Goal: Task Accomplishment & Management: Manage account settings

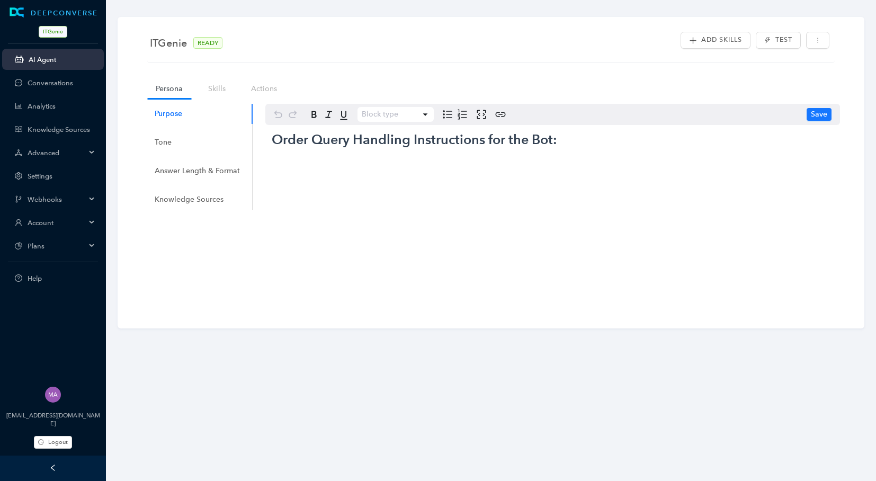
click at [32, 59] on link "AI Agent" at bounding box center [62, 60] width 67 height 8
click at [59, 466] on div at bounding box center [53, 468] width 106 height 25
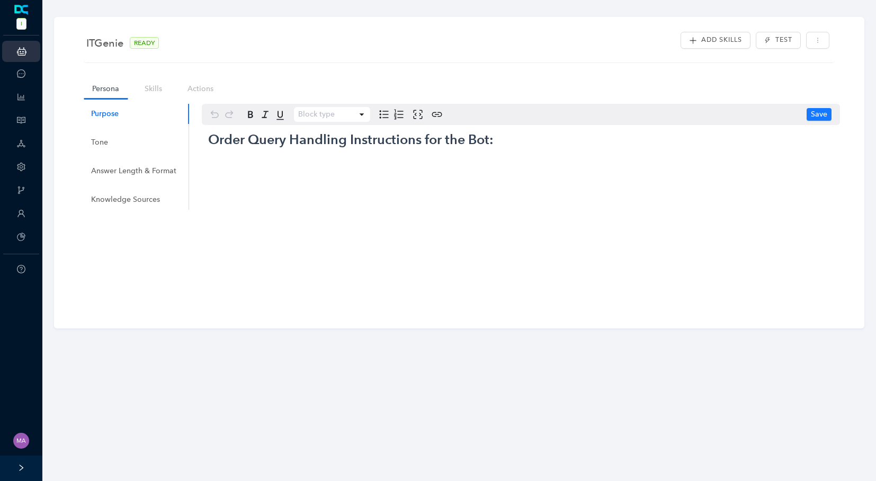
click at [16, 474] on div at bounding box center [21, 468] width 42 height 25
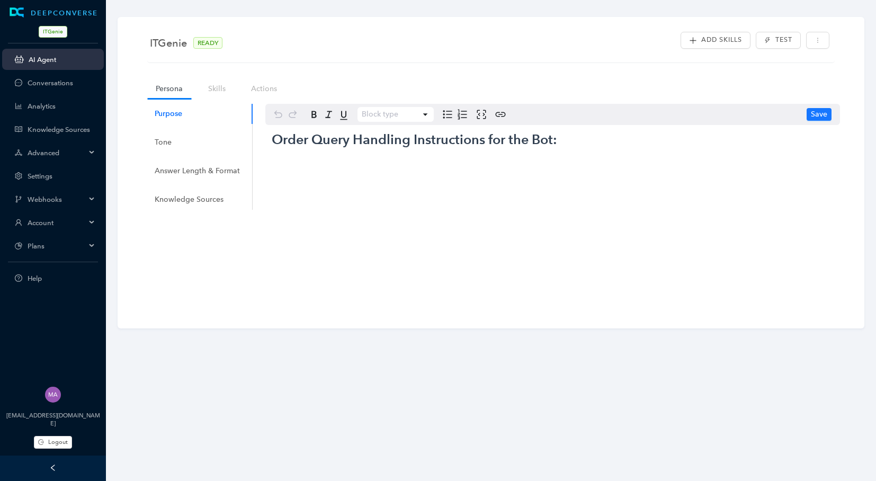
click at [47, 243] on span "Plans" at bounding box center [57, 246] width 58 height 8
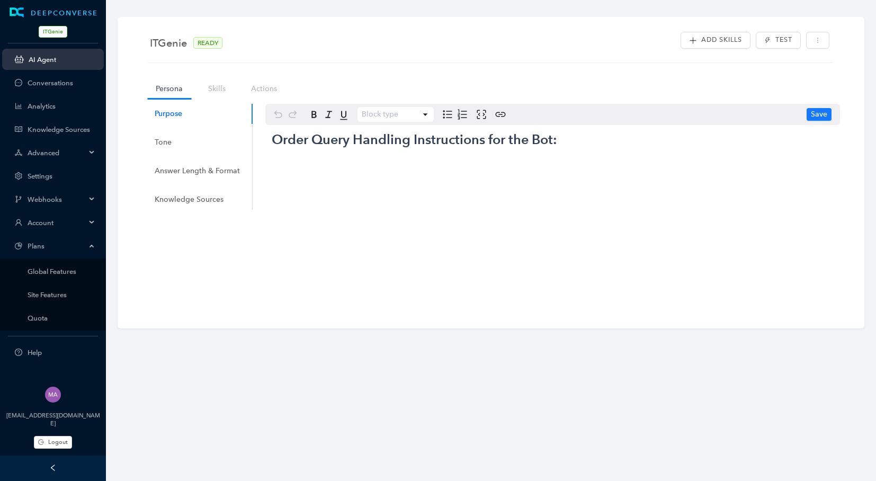
click at [48, 32] on span "ITGenie" at bounding box center [53, 32] width 29 height 12
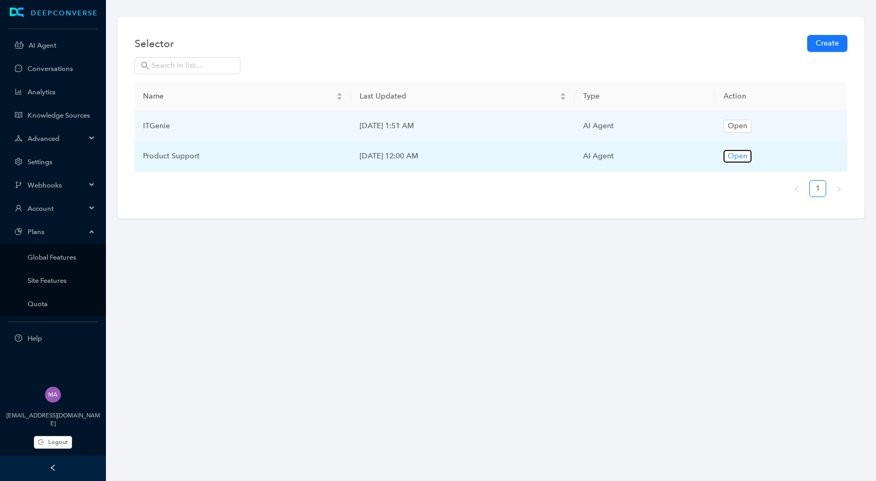
click at [744, 156] on span "Open" at bounding box center [738, 156] width 20 height 12
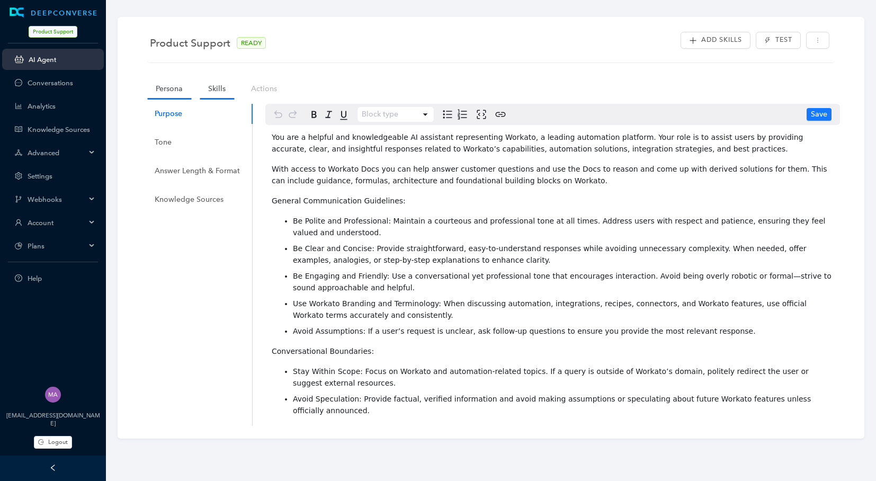
click at [217, 84] on link "Skills" at bounding box center [217, 89] width 34 height 20
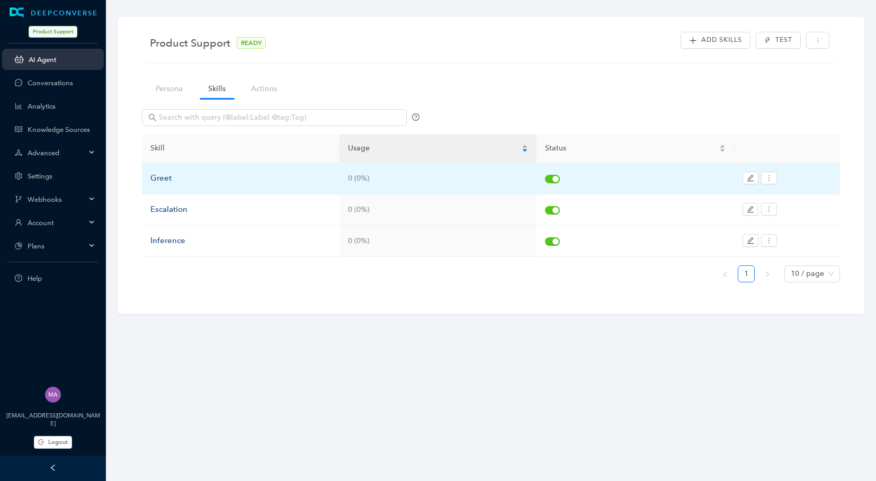
click at [160, 183] on div "Greet" at bounding box center [240, 178] width 181 height 13
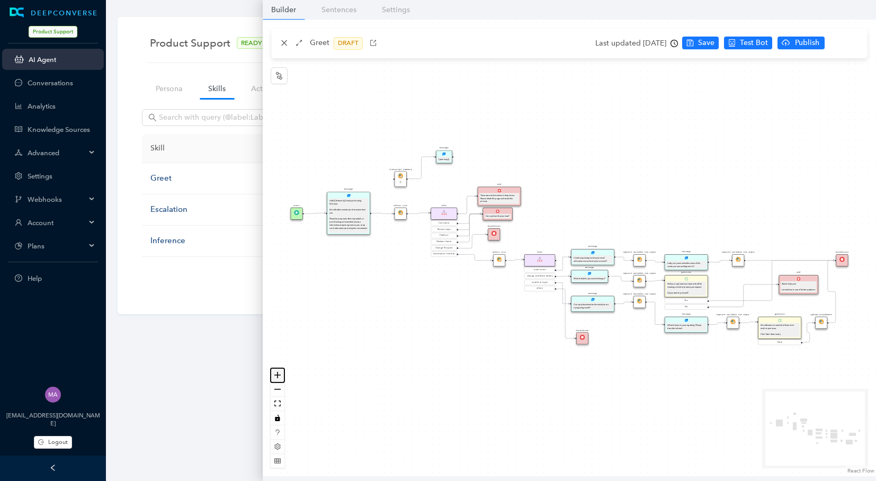
click at [281, 377] on button "zoom in" at bounding box center [278, 375] width 14 height 14
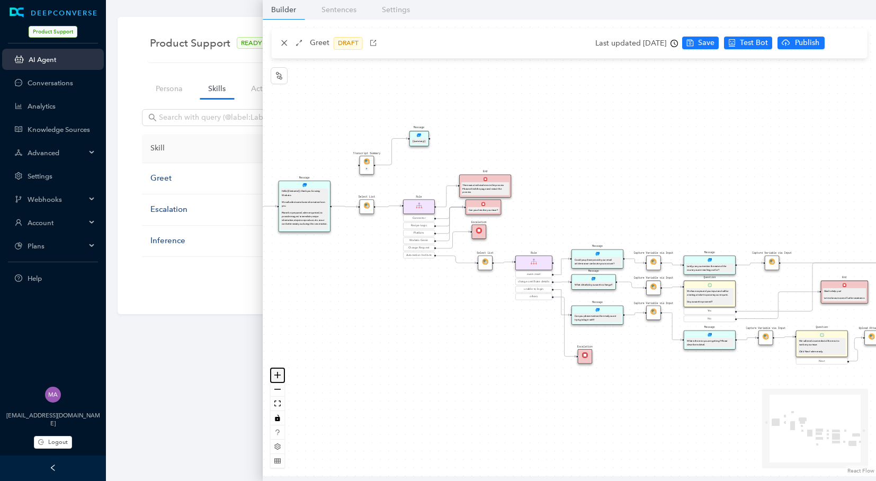
click at [281, 377] on button "zoom in" at bounding box center [278, 375] width 14 height 14
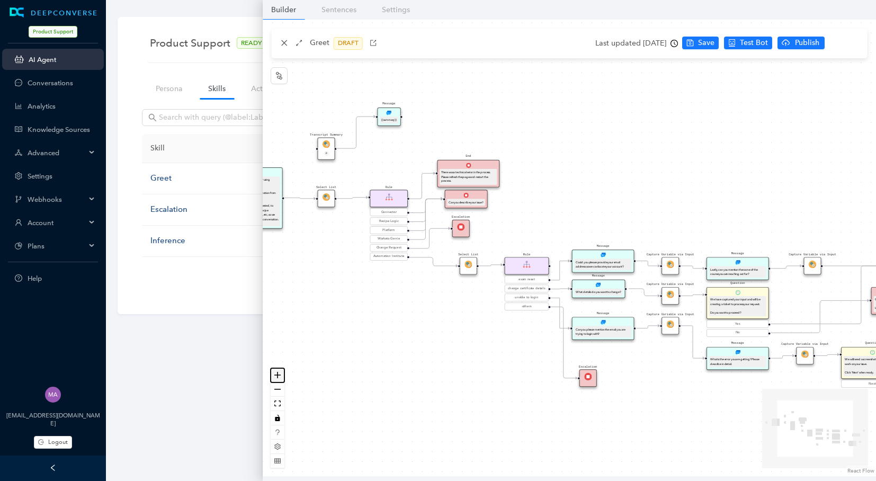
click at [281, 377] on button "zoom in" at bounding box center [278, 375] width 14 height 14
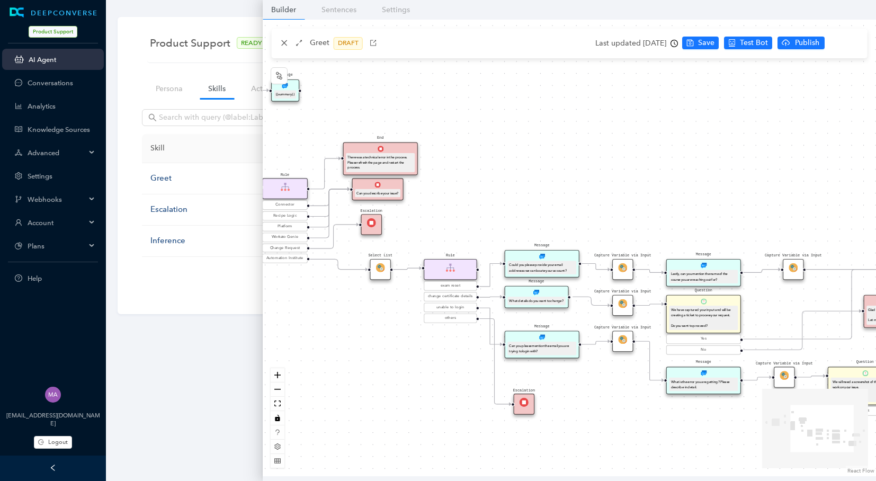
drag, startPoint x: 442, startPoint y: 404, endPoint x: 373, endPoint y: 404, distance: 68.9
click at [373, 404] on div "Start Select List Rule Connector Recipe Logic Platform Workato Genie Change Req…" at bounding box center [569, 248] width 613 height 457
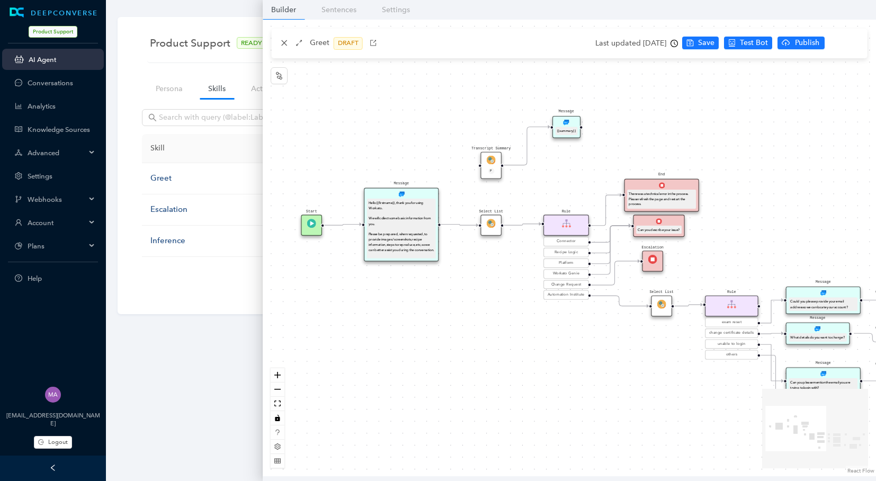
drag, startPoint x: 617, startPoint y: 418, endPoint x: 904, endPoint y: 456, distance: 290.1
click at [876, 456] on html "DEEPCONVERSE Product Support AI Agent Conversations Analytics Knowledge Sources…" at bounding box center [438, 240] width 876 height 481
click at [284, 44] on icon "close" at bounding box center [284, 42] width 7 height 7
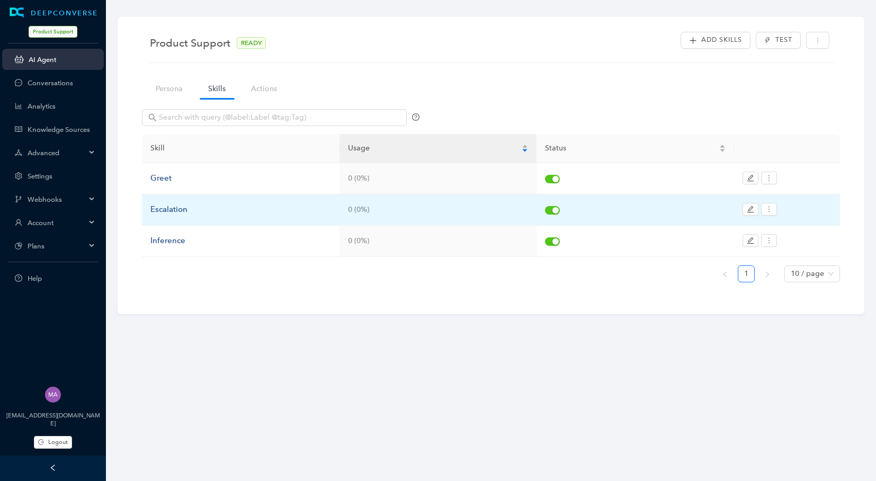
click at [169, 203] on div "Escalation" at bounding box center [240, 209] width 181 height 13
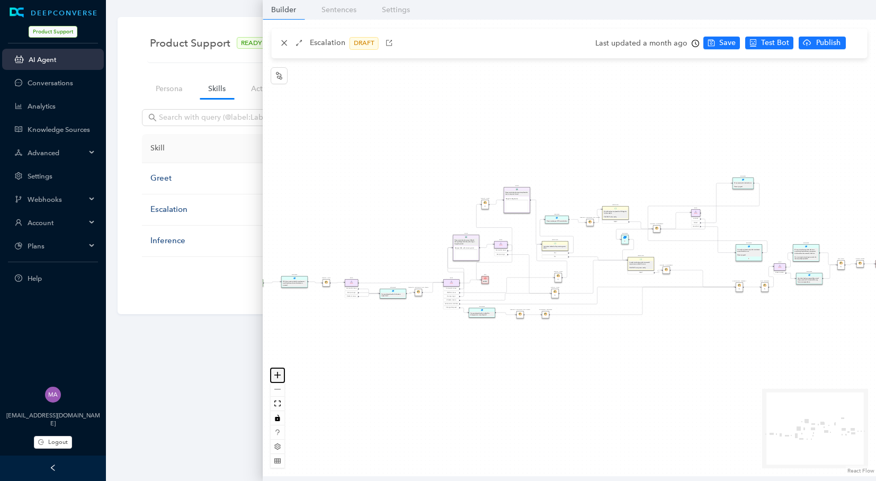
click at [277, 373] on icon "zoom in" at bounding box center [277, 375] width 6 height 6
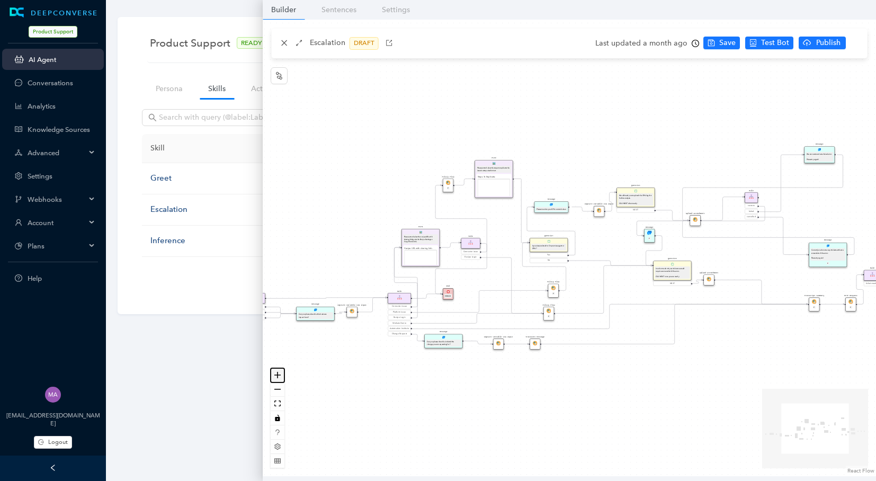
click at [277, 373] on icon "zoom in" at bounding box center [277, 375] width 6 height 6
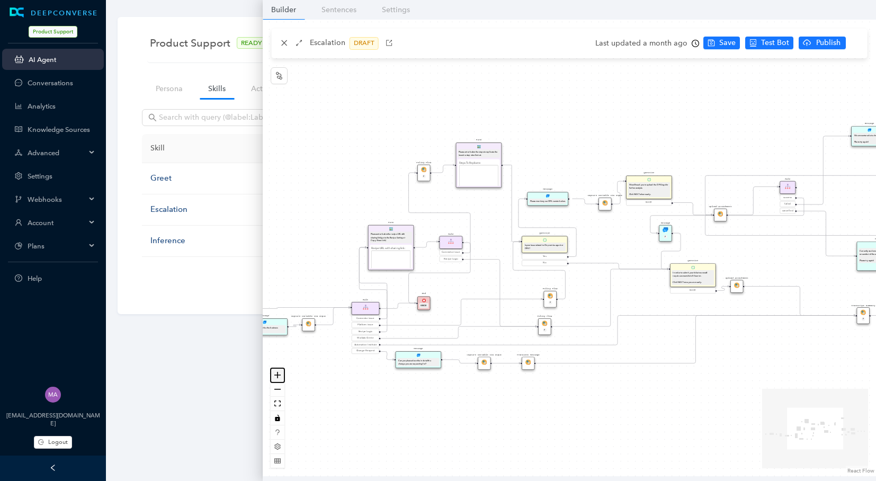
click at [277, 373] on icon "zoom in" at bounding box center [277, 375] width 6 height 6
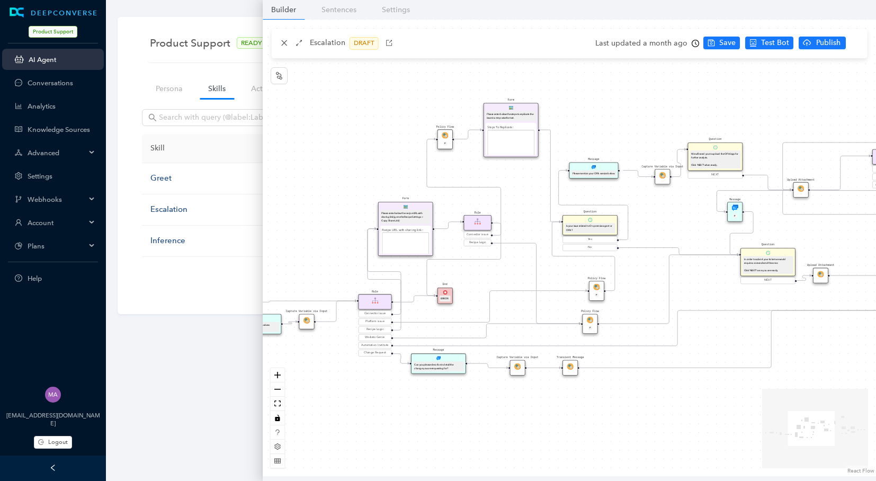
drag, startPoint x: 304, startPoint y: 216, endPoint x: 396, endPoint y: 193, distance: 94.9
click at [396, 193] on div "Transcript Summary P Policy Flow P Rule Connector issue Recipe Logic Policy Flo…" at bounding box center [569, 248] width 613 height 457
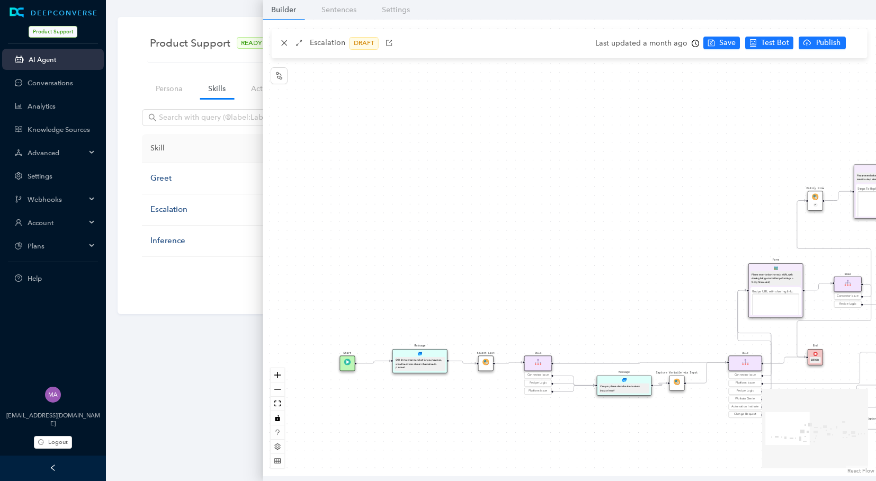
drag, startPoint x: 369, startPoint y: 168, endPoint x: 699, endPoint y: 234, distance: 336.5
click at [699, 234] on div "Transcript Summary P Policy Flow P Rule Connector issue Recipe Logic Policy Flo…" at bounding box center [569, 248] width 613 height 457
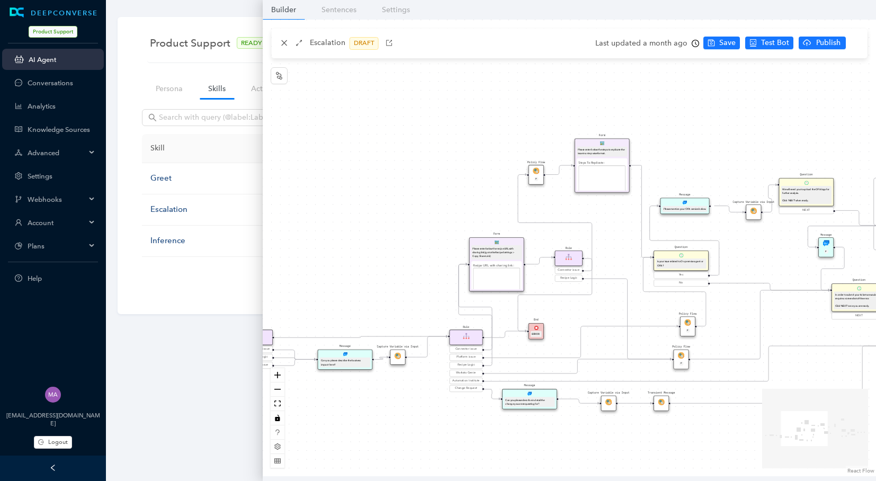
drag, startPoint x: 654, startPoint y: 217, endPoint x: 373, endPoint y: 191, distance: 281.9
click at [373, 191] on div "Transcript Summary P Policy Flow P Rule Connector issue Recipe Logic Policy Flo…" at bounding box center [569, 248] width 613 height 457
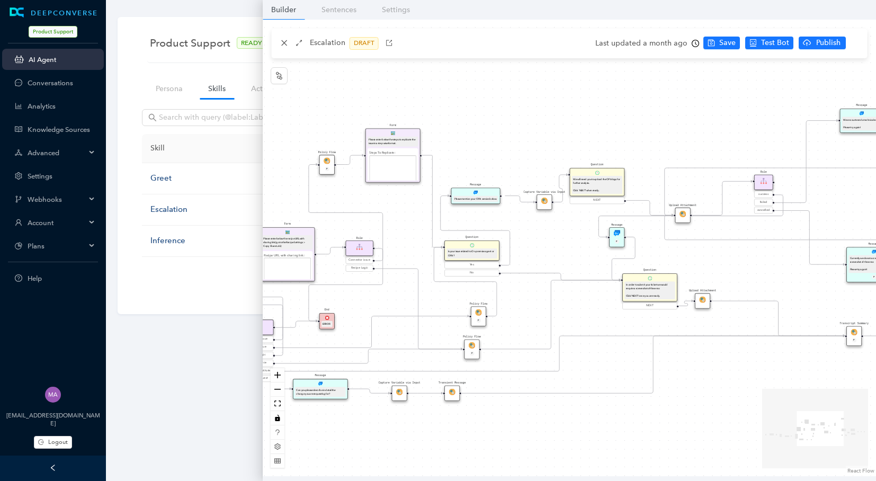
drag, startPoint x: 766, startPoint y: 258, endPoint x: 520, endPoint y: 252, distance: 245.8
click at [521, 252] on div "Transcript Summary P Policy Flow P Rule Connector issue Recipe Logic Policy Flo…" at bounding box center [569, 248] width 613 height 457
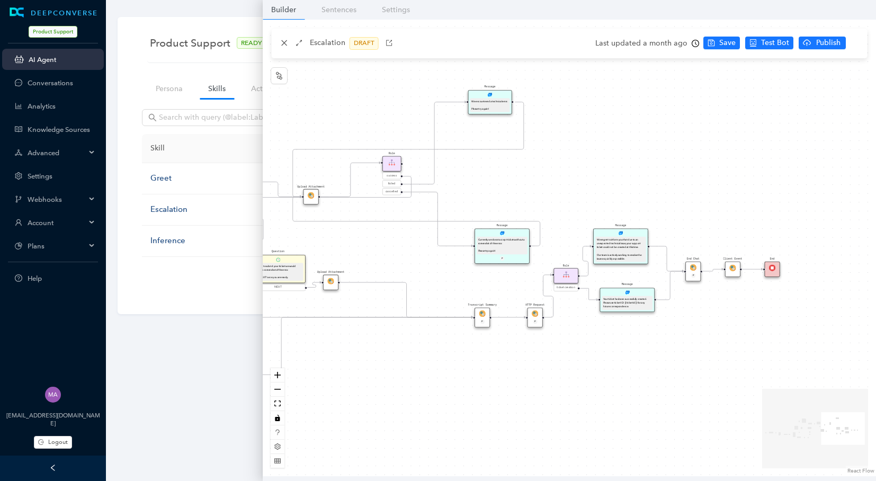
drag, startPoint x: 666, startPoint y: 272, endPoint x: 372, endPoint y: 264, distance: 294.6
click at [372, 264] on div "Transcript Summary P Policy Flow P Rule Connector issue Recipe Logic Policy Flo…" at bounding box center [569, 248] width 613 height 457
click at [284, 43] on icon "close" at bounding box center [284, 43] width 6 height 6
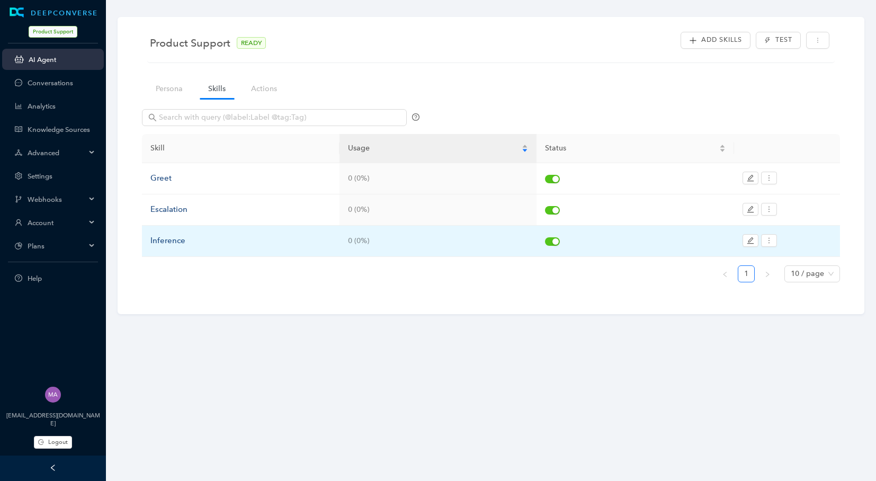
click at [165, 243] on div "Inference" at bounding box center [240, 241] width 181 height 13
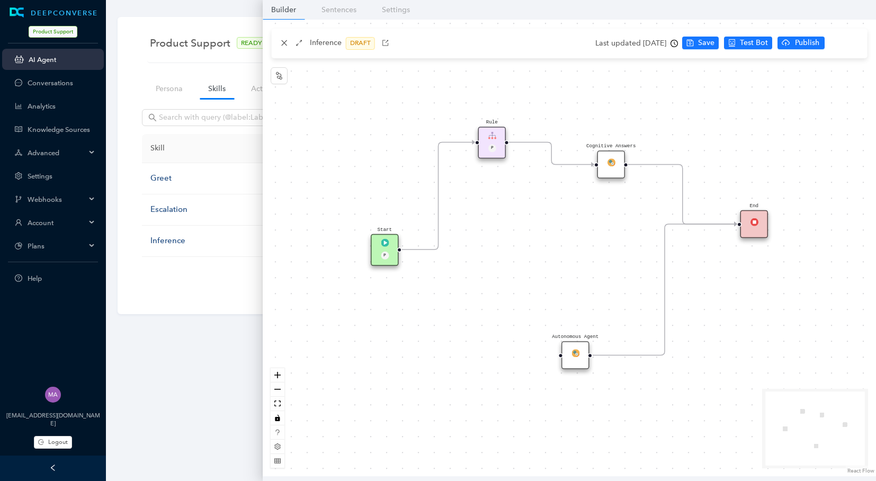
click at [605, 171] on div "Cognitive Answers" at bounding box center [611, 164] width 28 height 28
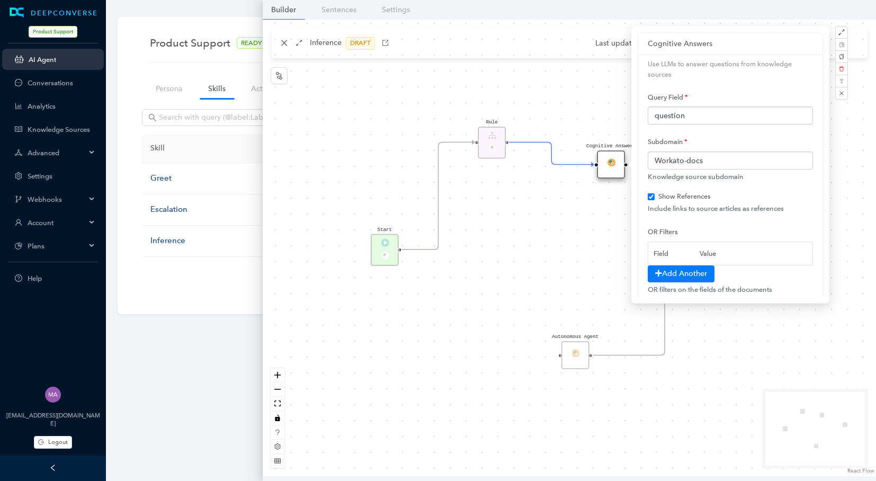
click at [286, 46] on div "Start P Rule P Cognitive Answers End Autonomous Agent" at bounding box center [569, 248] width 613 height 457
checkbox input "true"
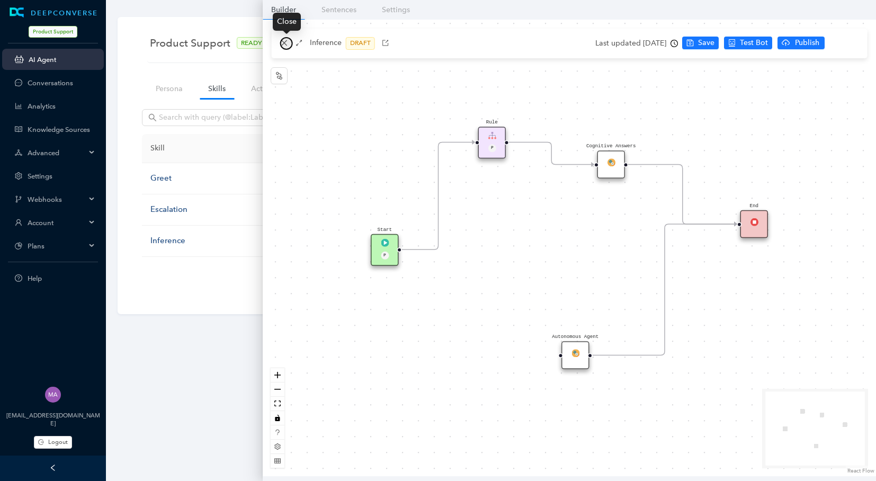
click at [282, 43] on icon "close" at bounding box center [284, 42] width 7 height 7
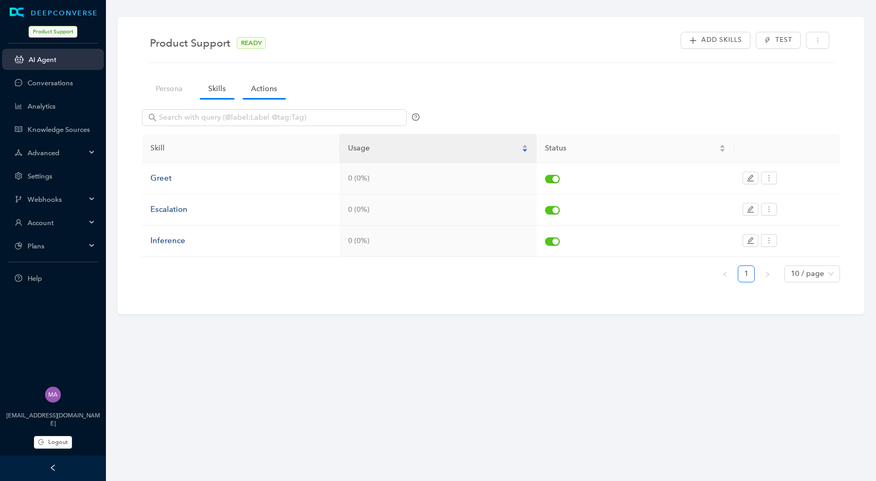
click at [272, 87] on link "Actions" at bounding box center [264, 89] width 43 height 20
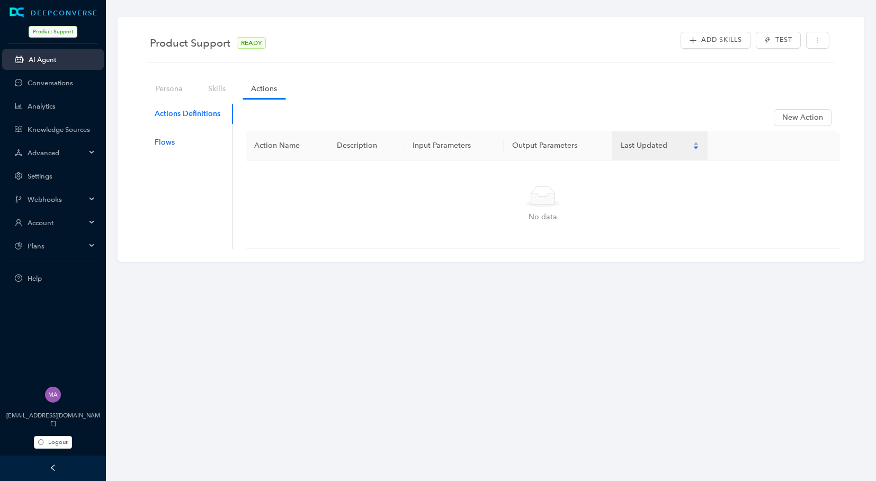
click at [165, 145] on div "Flows" at bounding box center [165, 143] width 20 height 12
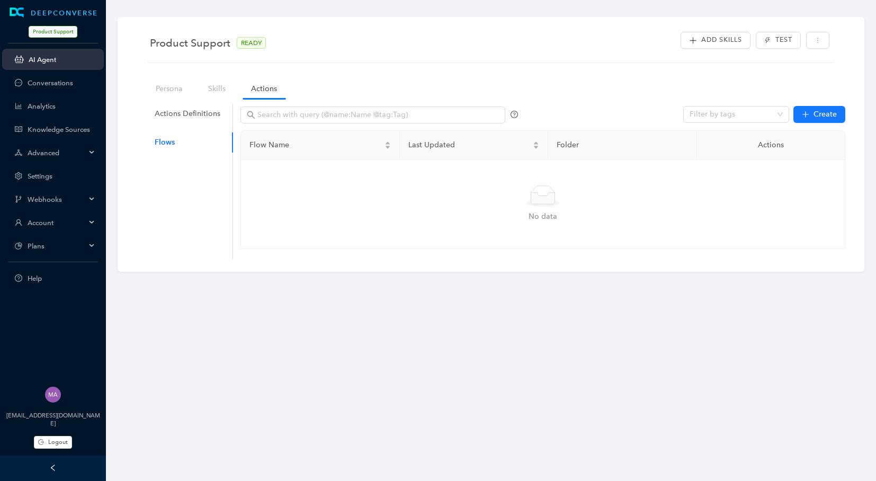
click at [60, 29] on span "Product Support" at bounding box center [53, 32] width 49 height 12
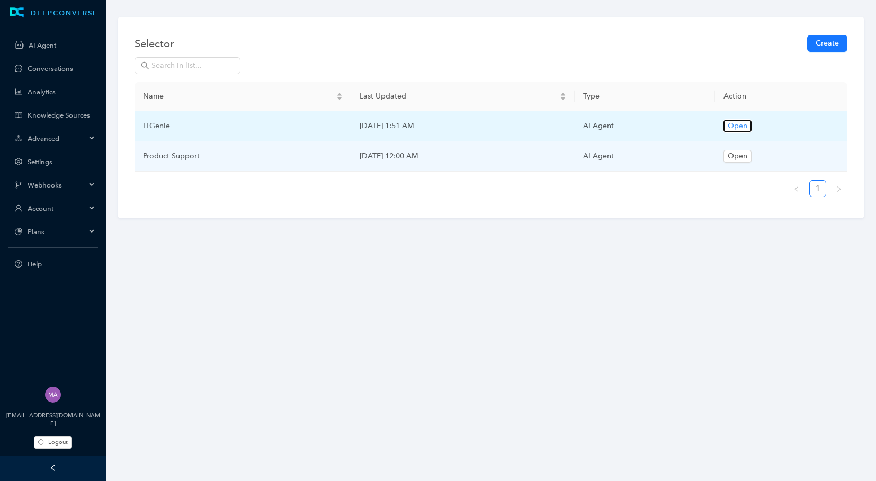
click at [747, 127] on span "Open" at bounding box center [738, 126] width 20 height 12
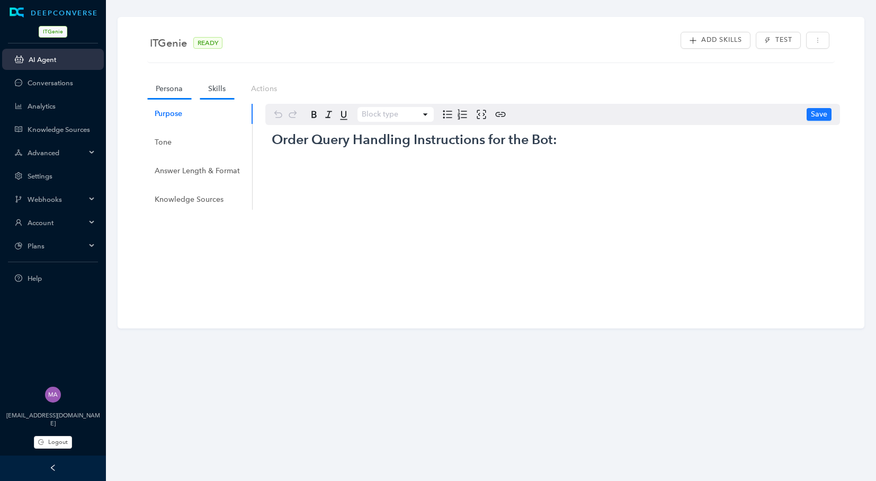
click at [224, 87] on link "Skills" at bounding box center [217, 89] width 34 height 20
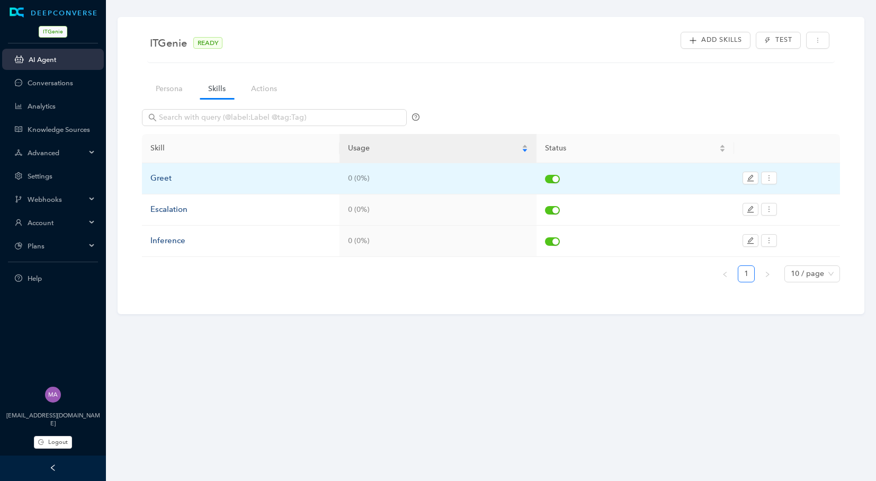
click at [166, 178] on div "Greet" at bounding box center [240, 178] width 181 height 13
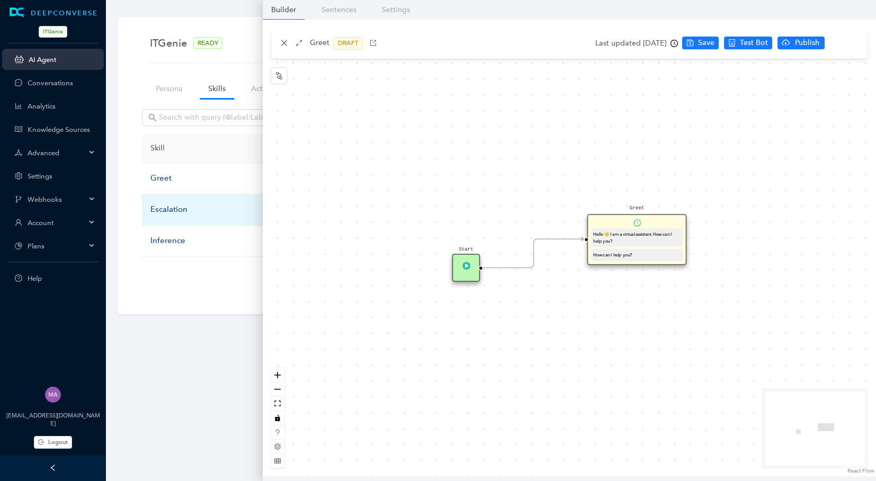
click at [178, 214] on div "Escalation" at bounding box center [240, 209] width 181 height 13
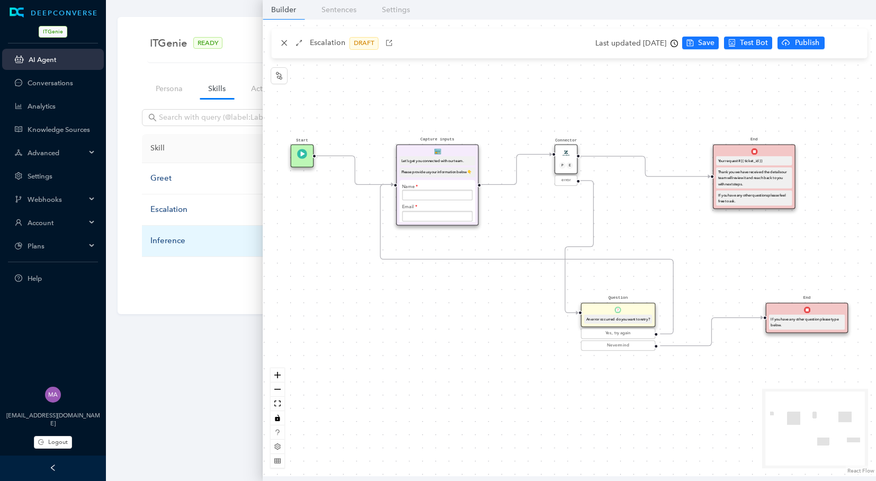
click at [175, 238] on div "Inference" at bounding box center [240, 241] width 181 height 13
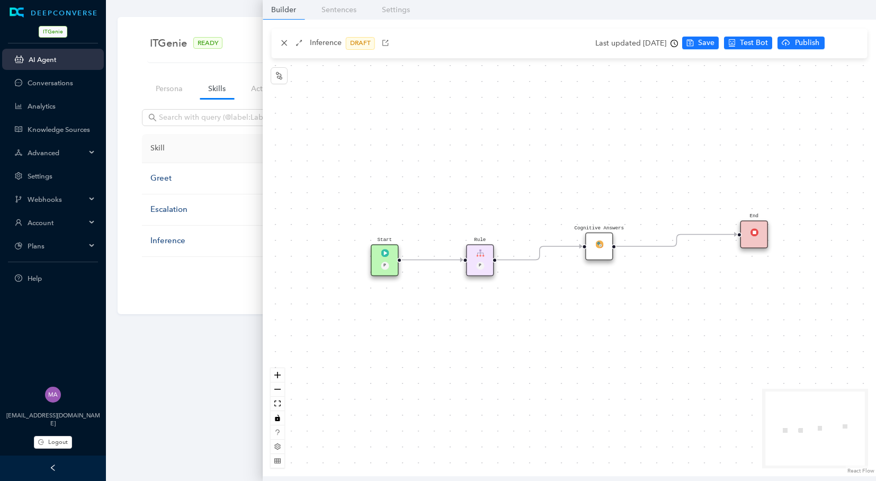
click at [57, 221] on span "Account" at bounding box center [57, 223] width 58 height 8
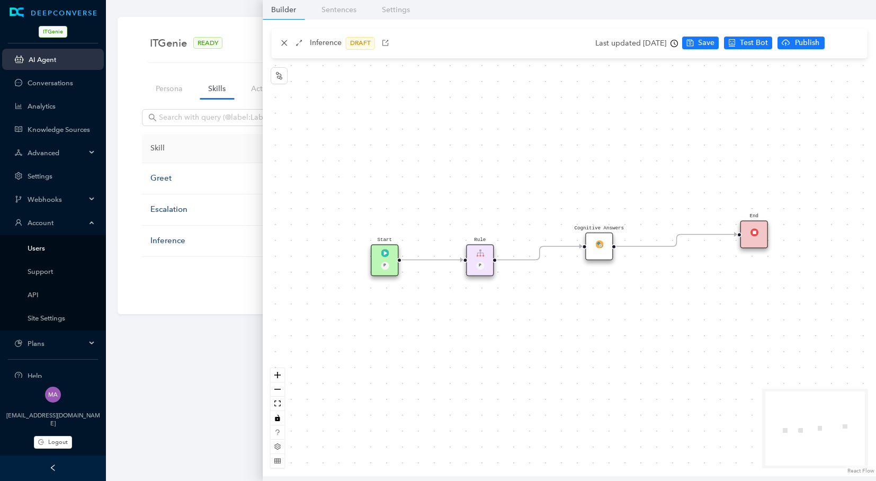
click at [39, 247] on link "Users" at bounding box center [62, 248] width 68 height 8
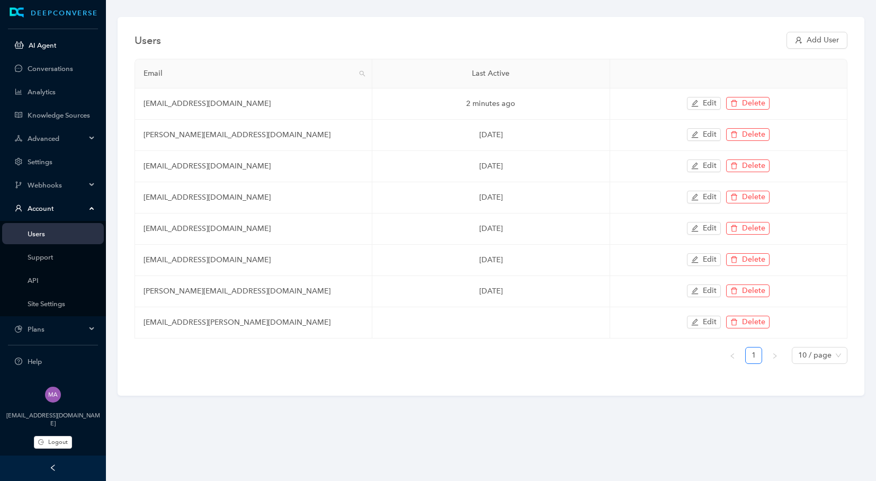
click at [33, 42] on link "AI Agent" at bounding box center [62, 45] width 67 height 8
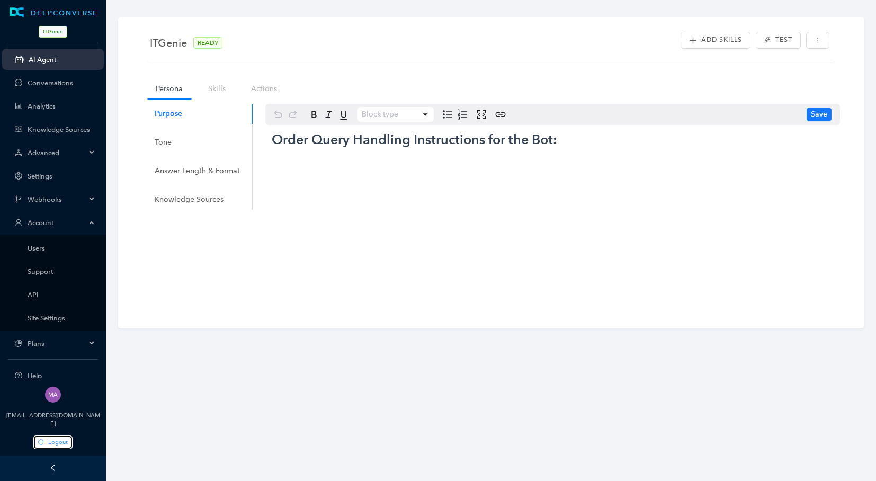
click at [61, 445] on span "Logout" at bounding box center [58, 442] width 20 height 9
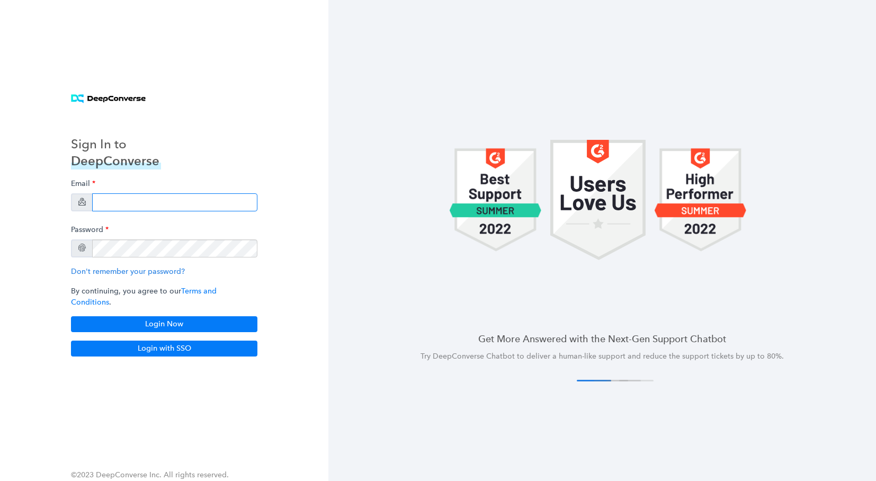
click at [134, 202] on input "email" at bounding box center [174, 202] width 165 height 18
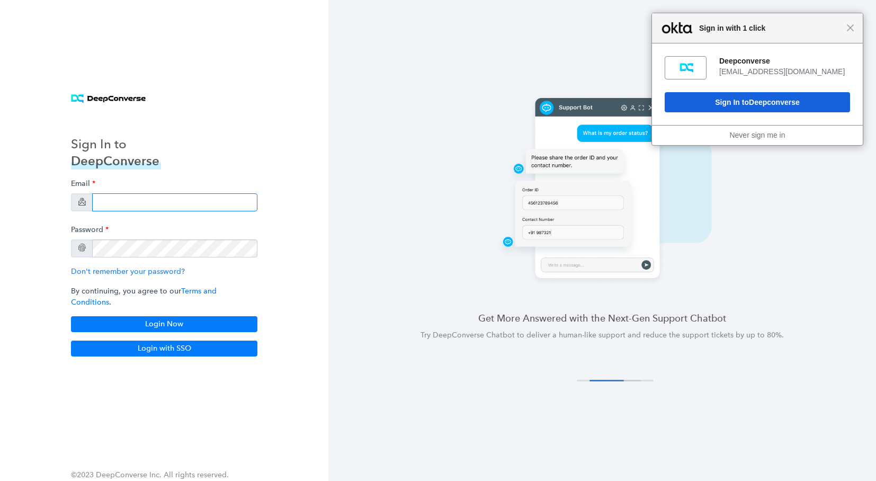
click at [134, 202] on input "email" at bounding box center [174, 202] width 165 height 18
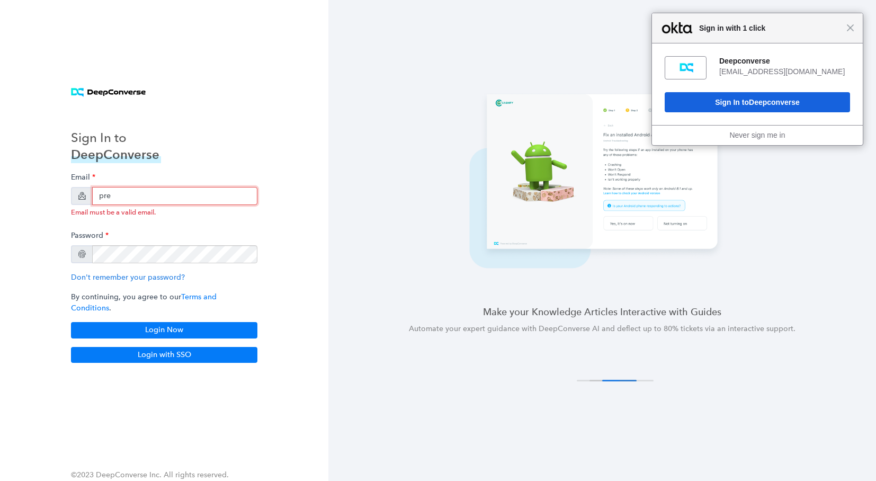
click at [194, 205] on input "pre" at bounding box center [174, 196] width 165 height 18
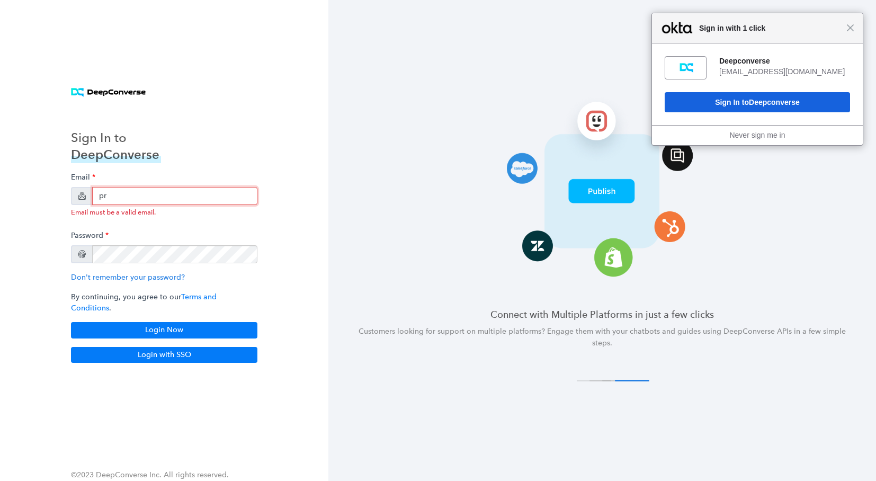
type input "p"
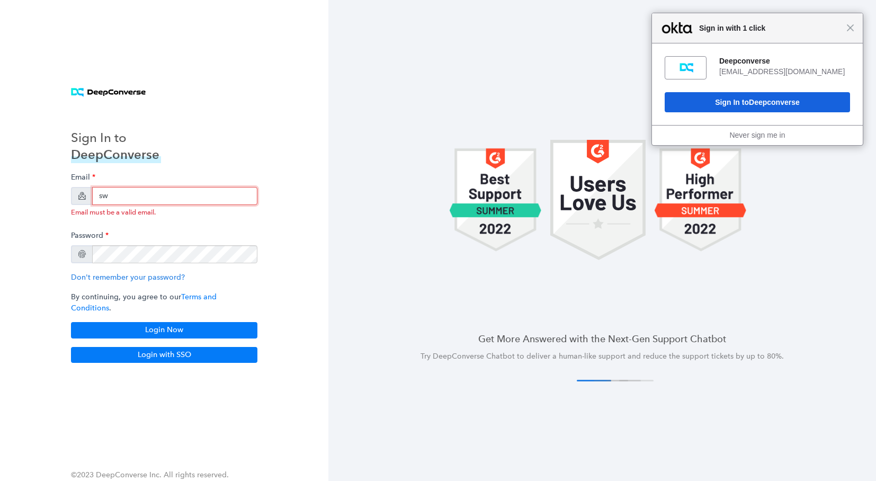
type input "sw"
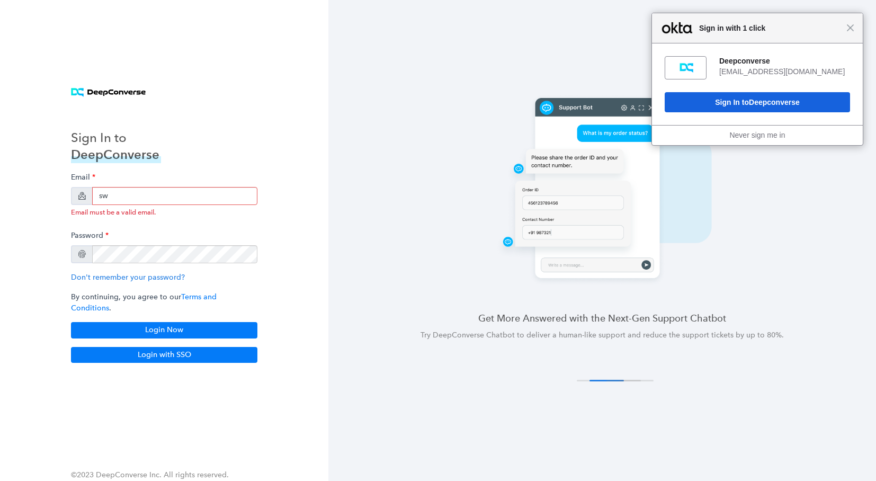
click at [354, 187] on div "Get More Answered with the Next-Gen Support Chatbot Try DeepConverse Chatbot to…" at bounding box center [602, 229] width 548 height 273
click at [852, 26] on span "Close" at bounding box center [850, 28] width 8 height 8
